Goal: Information Seeking & Learning: Learn about a topic

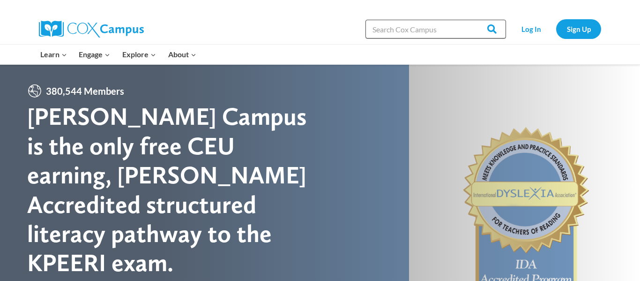
click at [410, 33] on input "Search in [URL][DOMAIN_NAME]" at bounding box center [436, 29] width 141 height 19
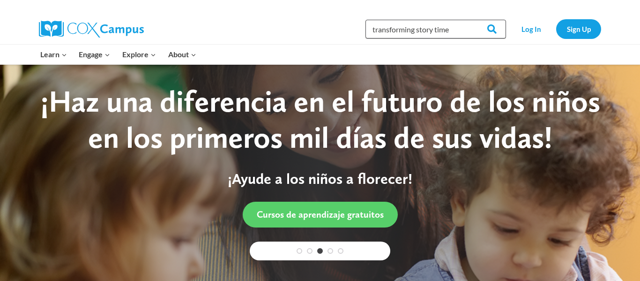
type input "transforming story time"
click at [470, 20] on input "Search" at bounding box center [488, 29] width 37 height 19
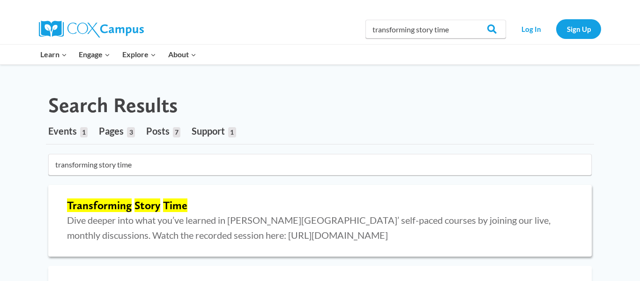
click at [147, 216] on span "Dive deeper into what you’ve learned in [PERSON_NAME][GEOGRAPHIC_DATA]’ self-pa…" at bounding box center [309, 227] width 484 height 26
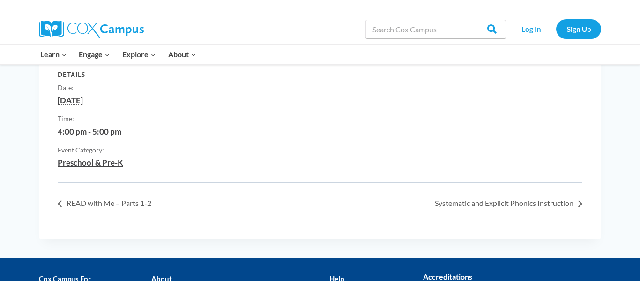
scroll to position [262, 0]
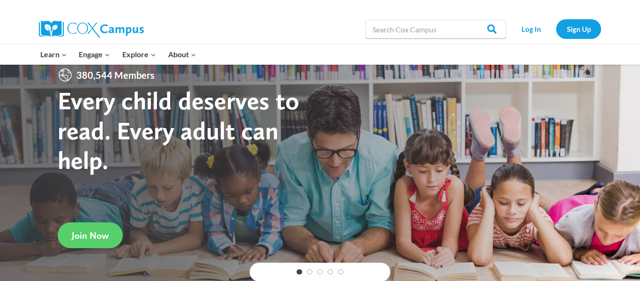
scroll to position [19, 0]
